Goal: Navigation & Orientation: Find specific page/section

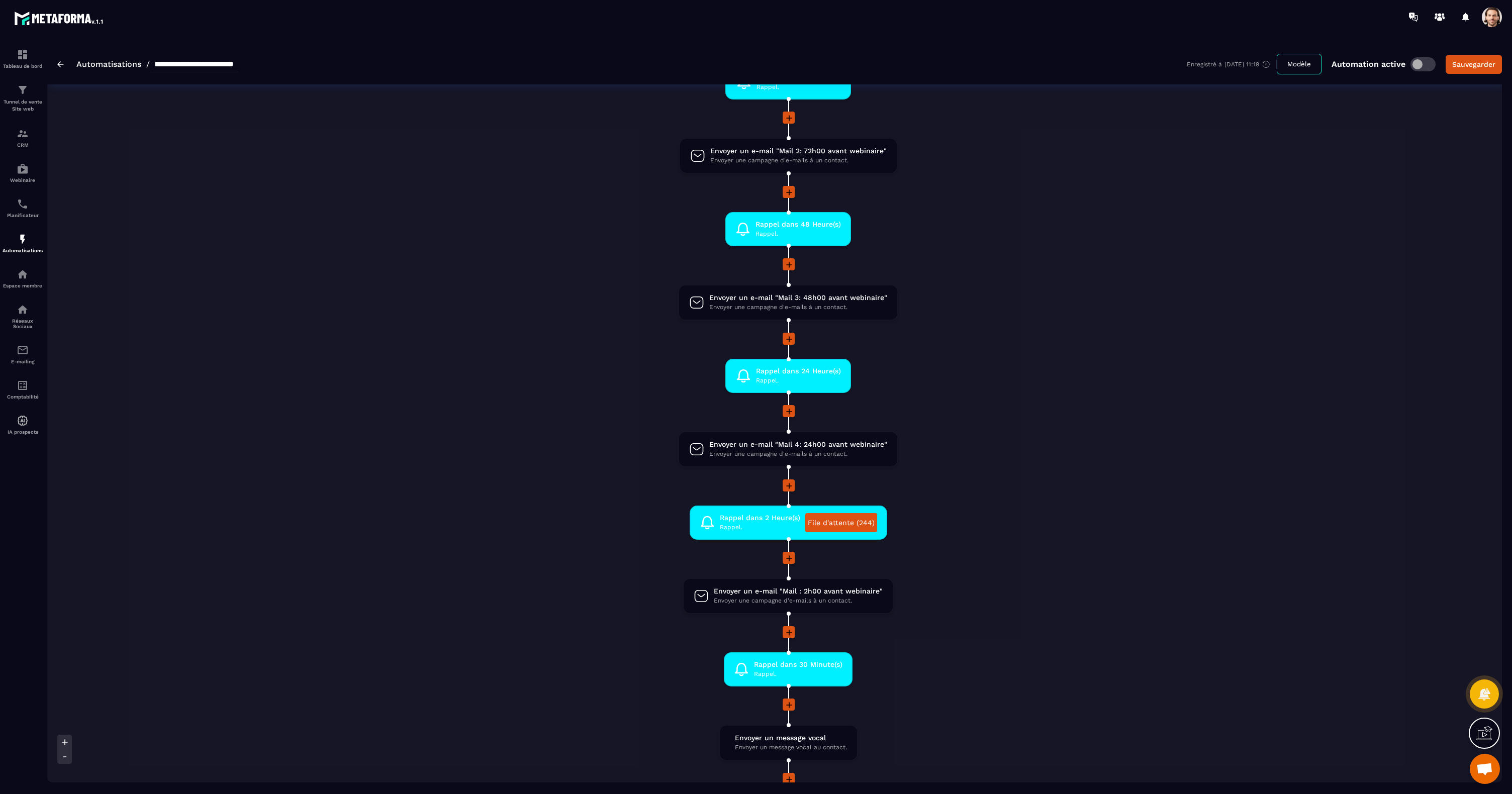
scroll to position [253, 0]
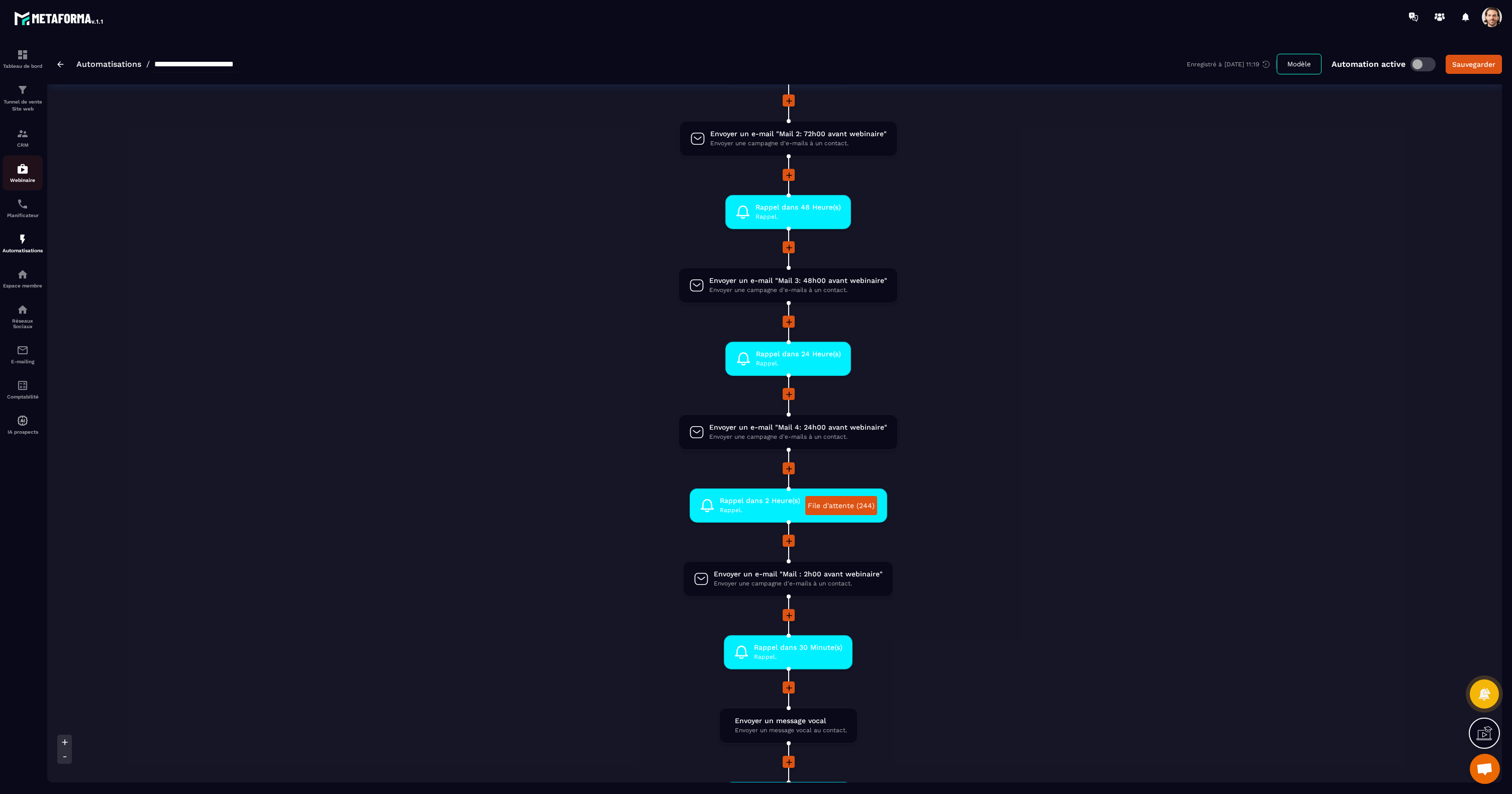
click at [25, 183] on link "Webinaire" at bounding box center [23, 173] width 40 height 35
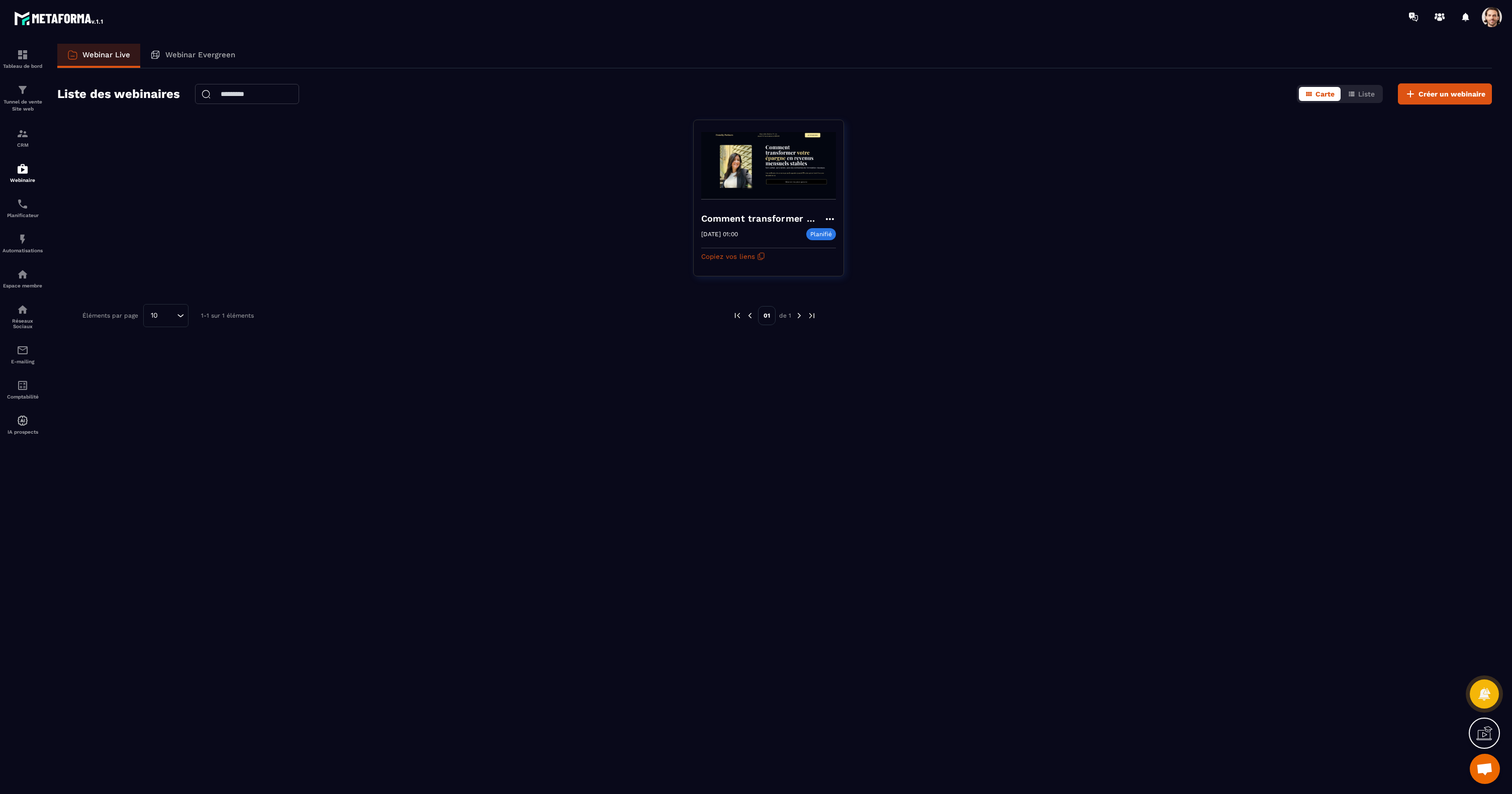
click at [1483, 27] on div at bounding box center [815, 17] width 1394 height 33
click at [1493, 20] on span at bounding box center [1491, 17] width 20 height 20
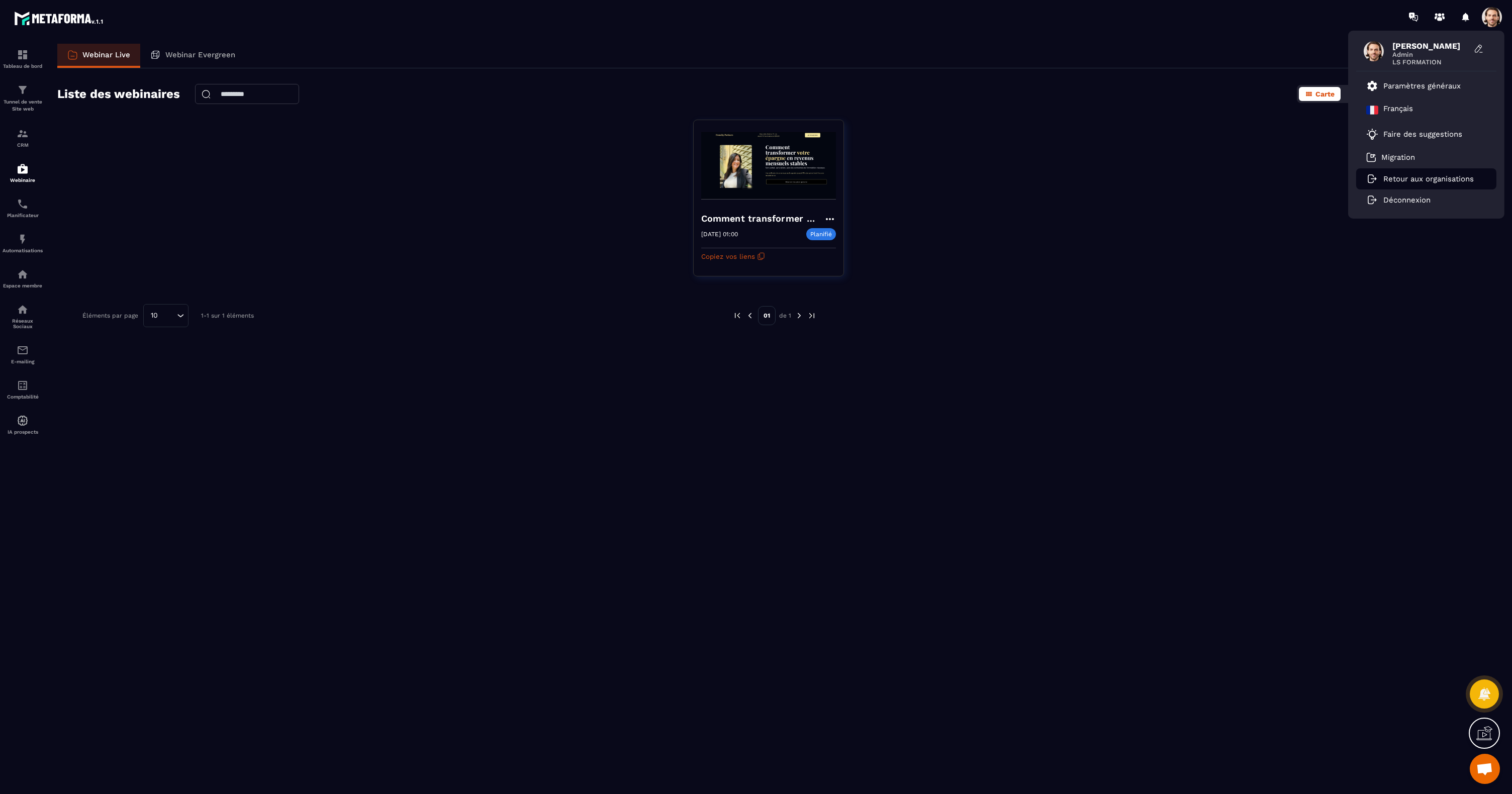
click at [1414, 185] on li "Retour aux organisations" at bounding box center [1426, 179] width 140 height 21
click at [1438, 179] on p "Retour aux organisations" at bounding box center [1428, 179] width 90 height 9
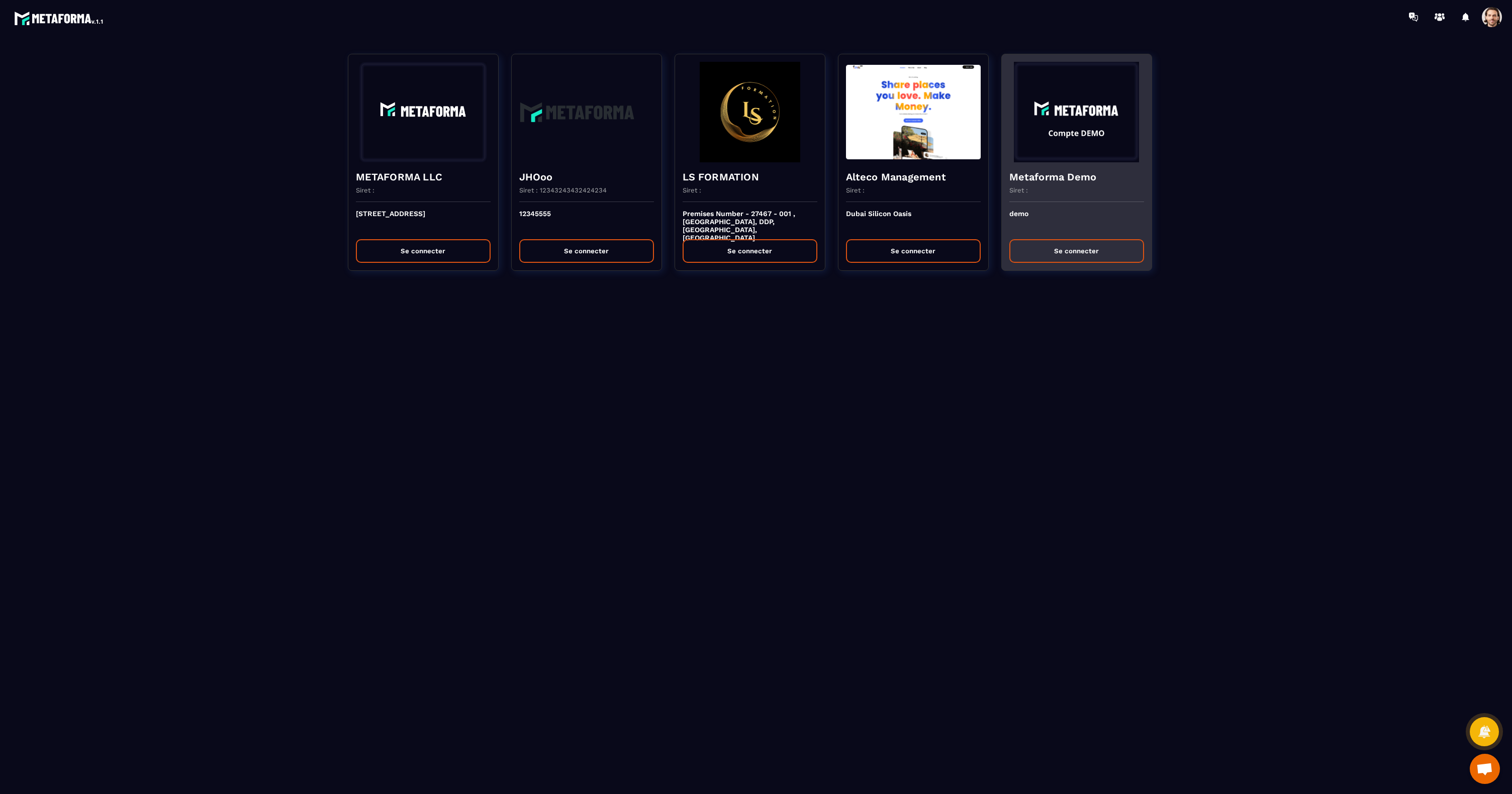
click at [1063, 245] on button "Se connecter" at bounding box center [1077, 250] width 135 height 23
